Goal: Navigation & Orientation: Go to known website

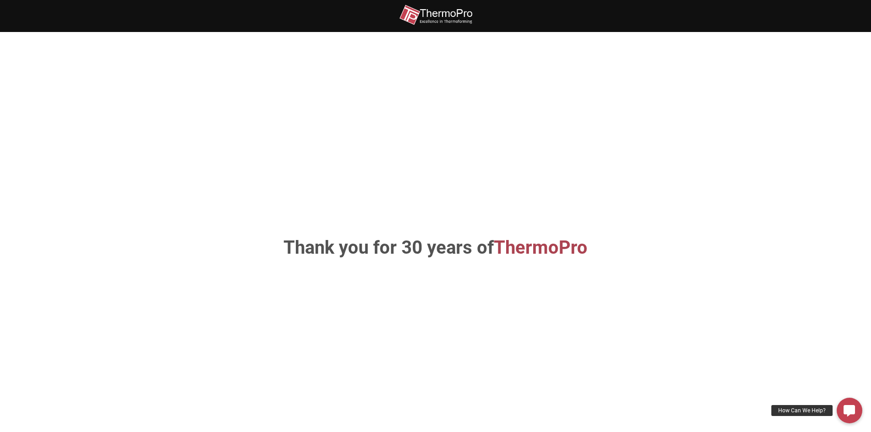
click at [426, 13] on img at bounding box center [435, 15] width 73 height 21
click at [430, 14] on img at bounding box center [435, 15] width 73 height 21
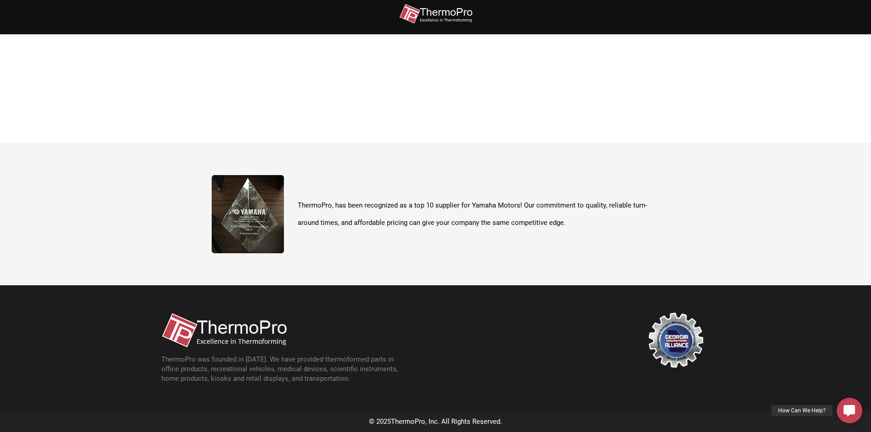
scroll to position [324, 0]
